Goal: Information Seeking & Learning: Learn about a topic

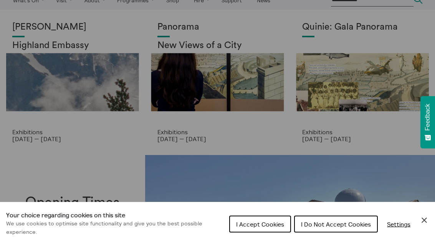
scroll to position [30, 0]
click at [61, 131] on div "Cookie preferences" at bounding box center [217, 122] width 435 height 245
click at [97, 95] on div "Cookie preferences" at bounding box center [217, 122] width 435 height 245
click at [329, 228] on span "I Do Not Accept Cookies" at bounding box center [336, 224] width 70 height 8
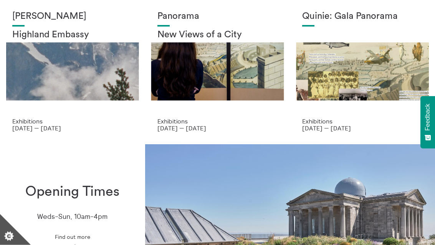
scroll to position [42, 0]
click at [53, 108] on div "Shen Xin Highland Embassy" at bounding box center [72, 64] width 121 height 106
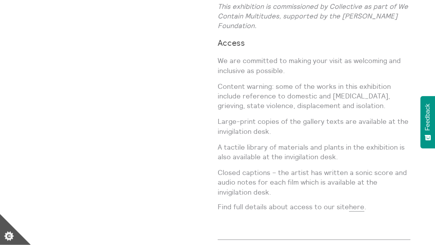
scroll to position [983, 0]
click at [362, 202] on link "here" at bounding box center [356, 206] width 15 height 9
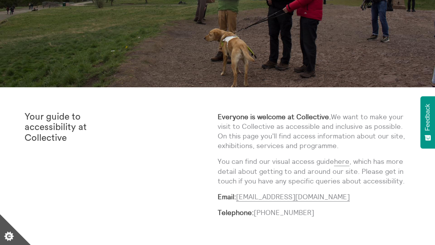
scroll to position [146, 0]
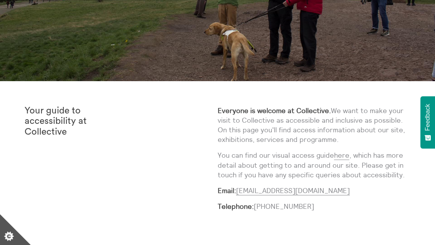
click at [348, 158] on link "here" at bounding box center [341, 155] width 15 height 9
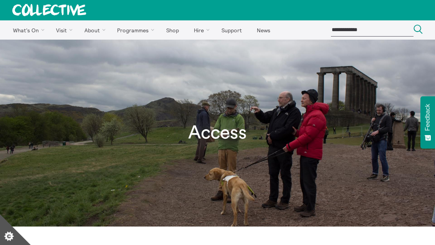
scroll to position [2, 0]
